Goal: Task Accomplishment & Management: Manage account settings

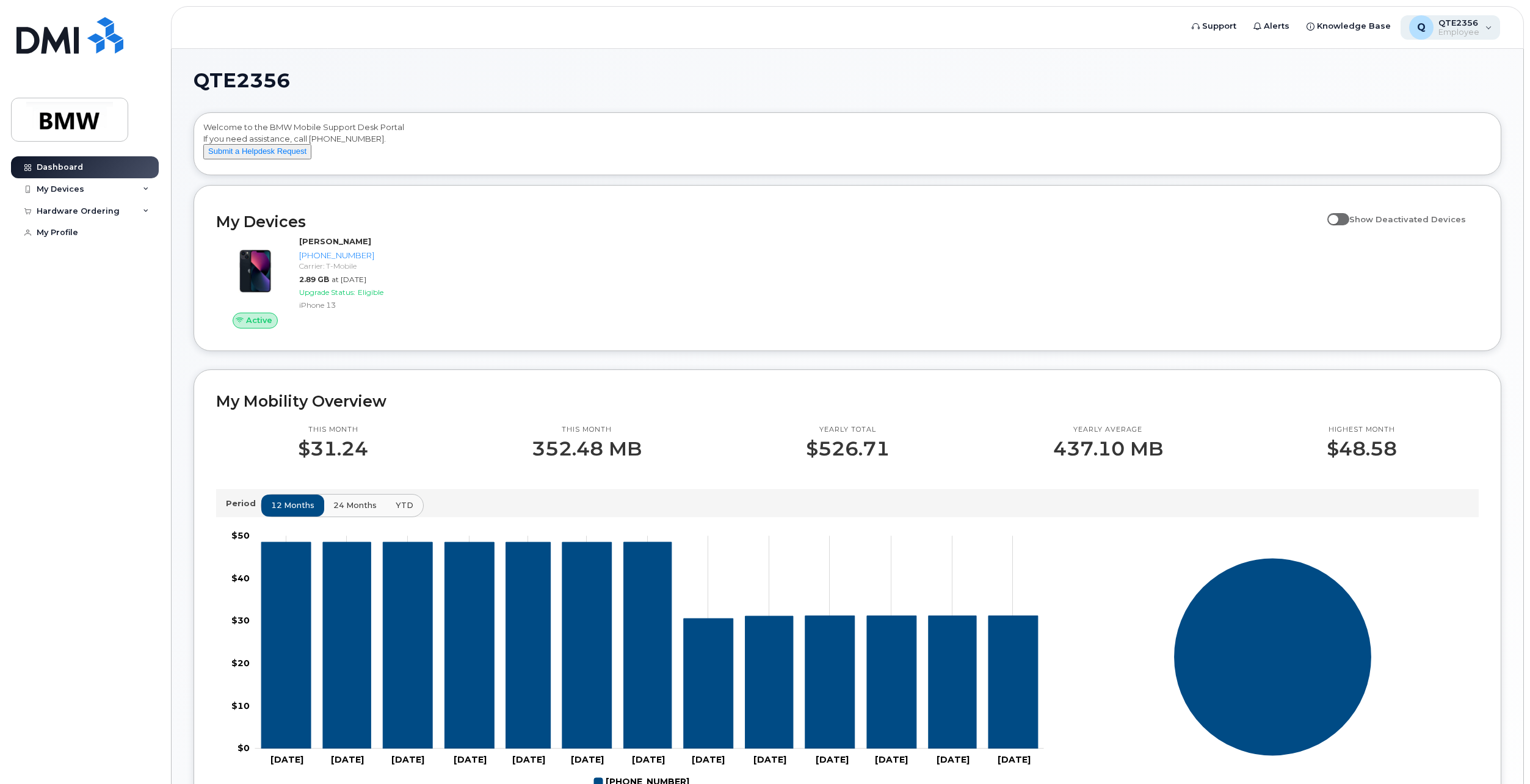
click at [1495, 28] on div "Q QTE2356 Employee" at bounding box center [1450, 27] width 100 height 25
click at [1126, 74] on h1 "QTE2356" at bounding box center [844, 80] width 1302 height 19
click at [144, 189] on icon at bounding box center [145, 189] width 6 height 6
click at [111, 246] on div "([PERSON_NAME])" at bounding box center [112, 246] width 74 height 11
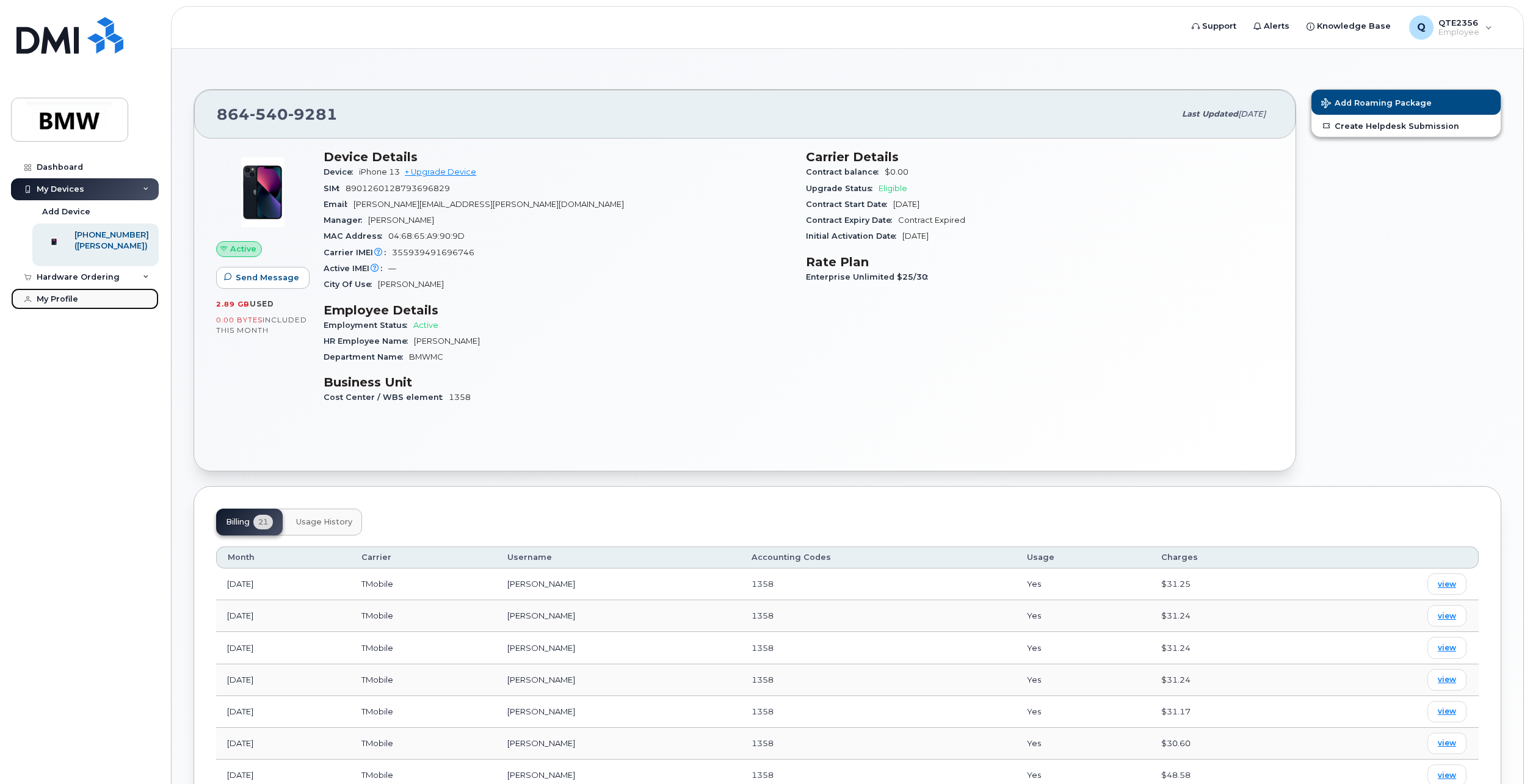
click at [75, 304] on div "My Profile" at bounding box center [57, 299] width 42 height 10
